Goal: Find contact information: Find contact information

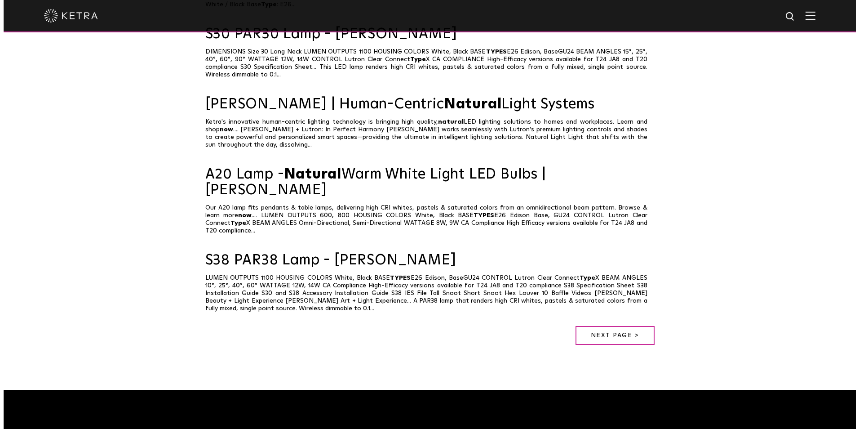
scroll to position [449, 0]
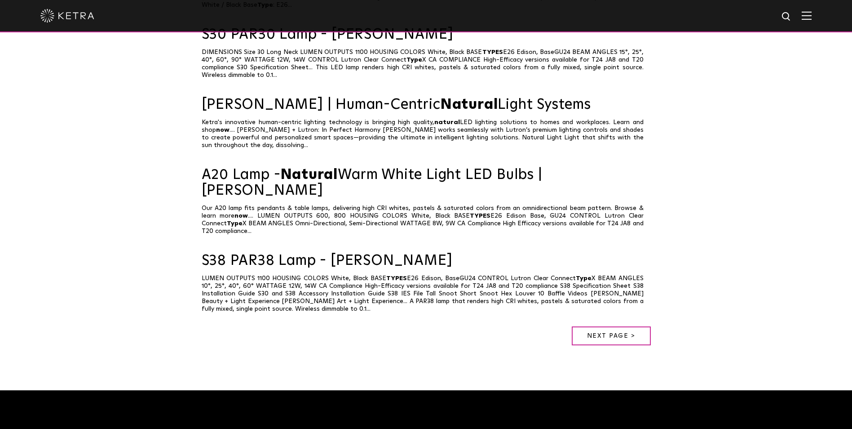
click at [812, 15] on img at bounding box center [807, 15] width 10 height 9
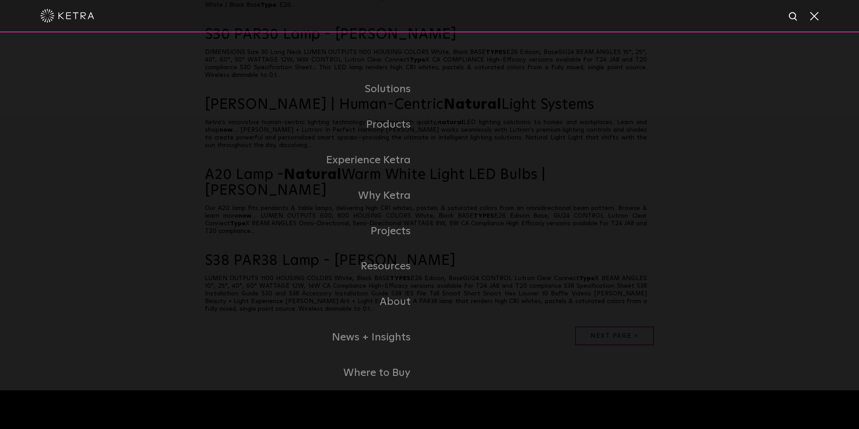
click at [820, 18] on div "n-type" at bounding box center [429, 16] width 859 height 32
click at [811, 11] on div at bounding box center [429, 15] width 778 height 31
click at [64, 11] on img at bounding box center [67, 15] width 54 height 13
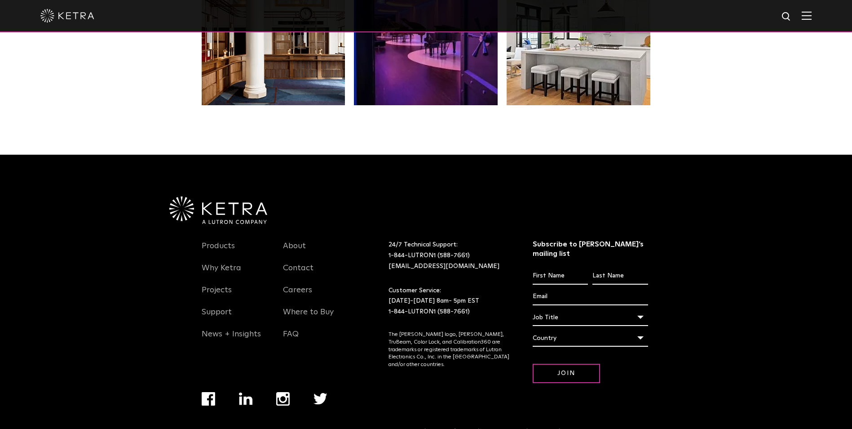
scroll to position [1890, 0]
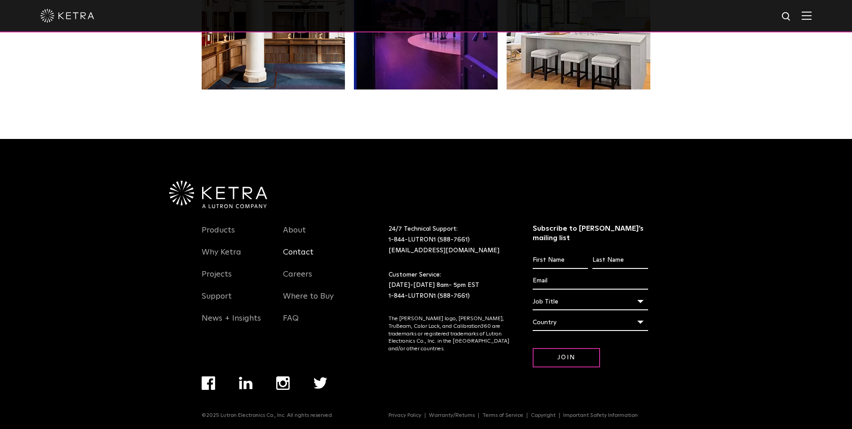
click at [297, 253] on link "Contact" at bounding box center [298, 257] width 31 height 21
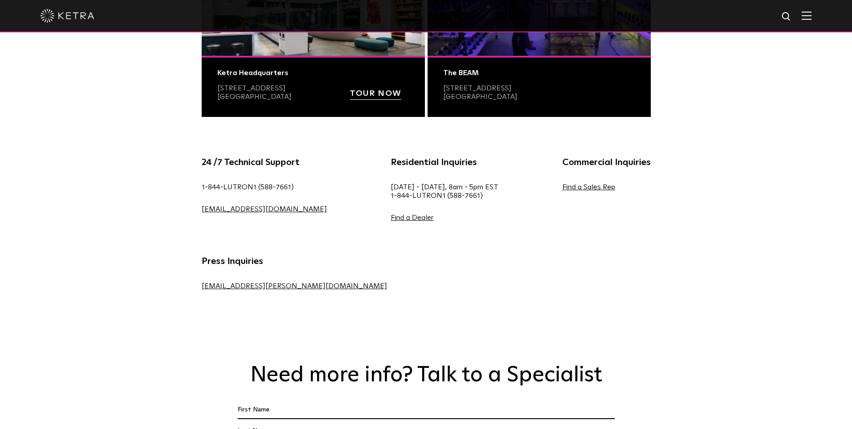
scroll to position [449, 0]
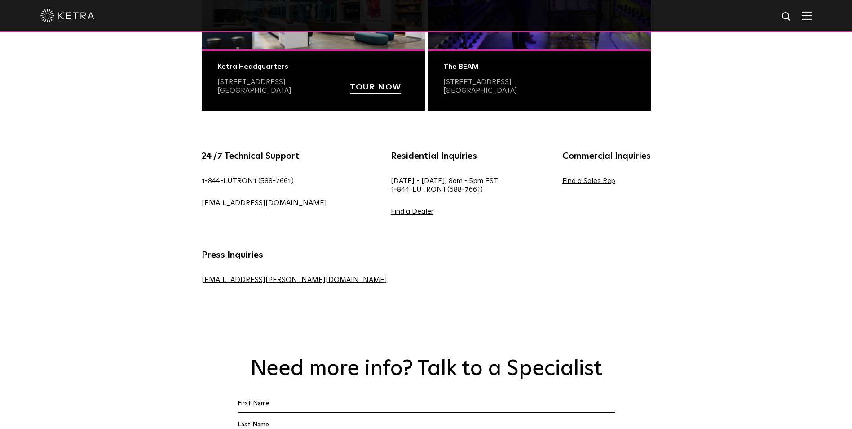
click at [297, 237] on div "24 /7 Technical Support 1-844-LUTRON1 (588-7661) lightingsupport@lutron.com Res…" at bounding box center [426, 232] width 476 height 167
drag, startPoint x: 295, startPoint y: 204, endPoint x: 197, endPoint y: 204, distance: 98.0
click at [197, 204] on div "24 /7 Technical Support 1-844-LUTRON1 (588-7661) lightingsupport@lutron.com" at bounding box center [264, 189] width 152 height 81
drag, startPoint x: 197, startPoint y: 204, endPoint x: 219, endPoint y: 205, distance: 21.6
drag, startPoint x: 219, startPoint y: 205, endPoint x: 200, endPoint y: 197, distance: 19.9
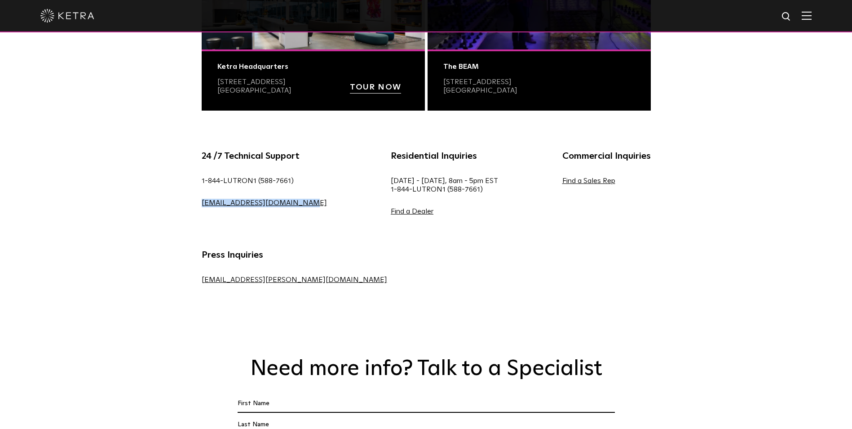
click at [201, 197] on div "24 /7 Technical Support 1-844-LUTRON1 (588-7661) lightingsupport@lutron.com" at bounding box center [264, 189] width 152 height 81
drag, startPoint x: 196, startPoint y: 203, endPoint x: 295, endPoint y: 204, distance: 98.4
click at [295, 204] on div "24 /7 Technical Support 1-844-LUTRON1 (588-7661) lightingsupport@lutron.com" at bounding box center [264, 189] width 152 height 81
copy link "[EMAIL_ADDRESS][DOMAIN_NAME]"
